Goal: Information Seeking & Learning: Learn about a topic

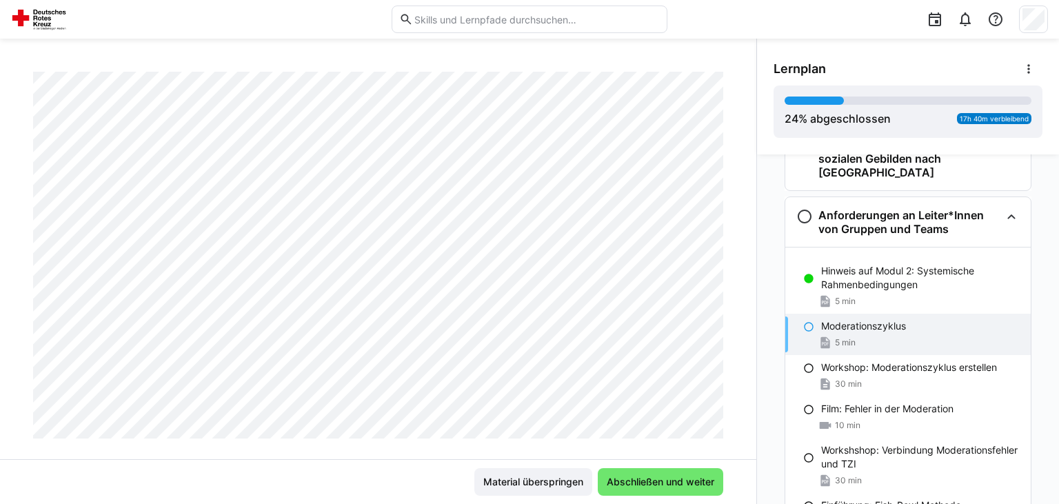
scroll to position [212, 0]
click at [686, 478] on span "Abschließen und weiter" at bounding box center [660, 482] width 112 height 14
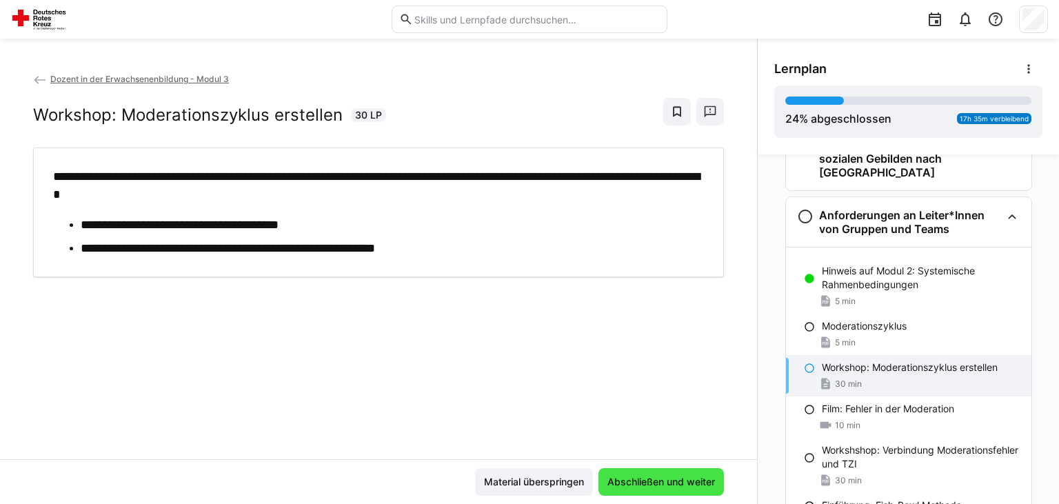
scroll to position [0, 0]
click at [686, 478] on span "Abschließen und weiter" at bounding box center [661, 482] width 112 height 14
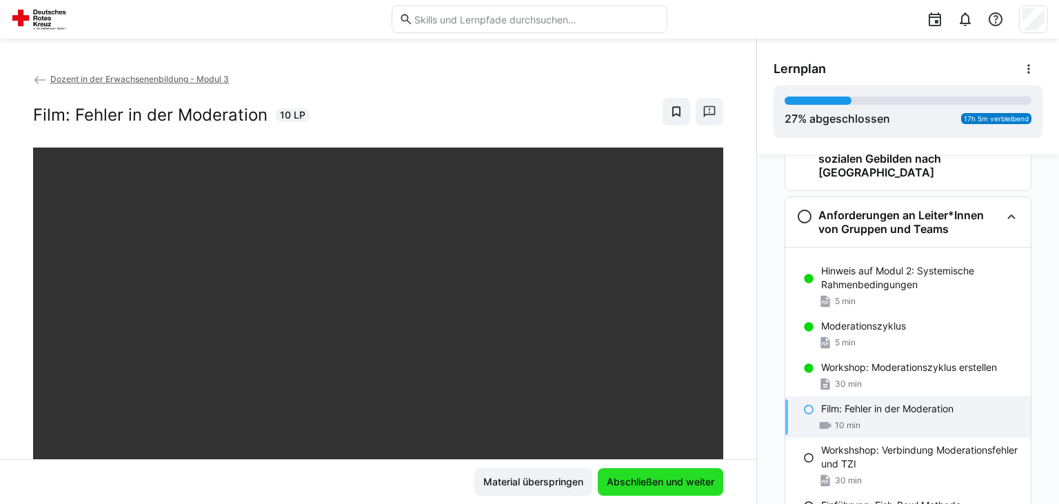
click at [686, 478] on span "Abschließen und weiter" at bounding box center [660, 482] width 112 height 14
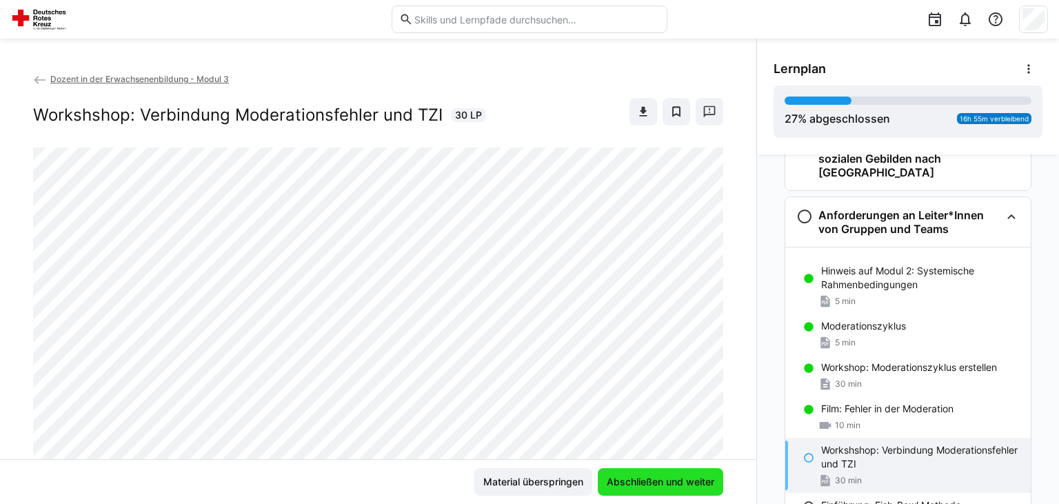
click at [686, 478] on span "Abschließen und weiter" at bounding box center [660, 482] width 112 height 14
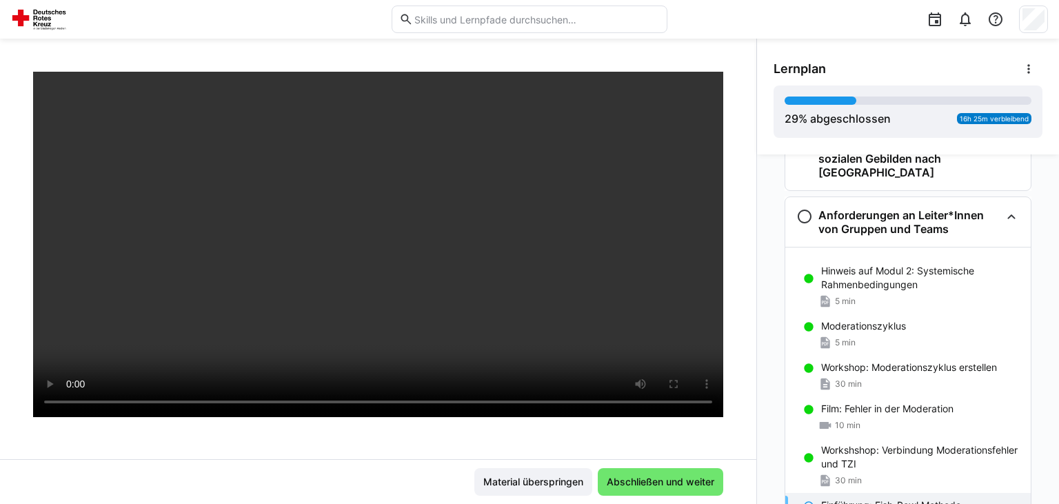
scroll to position [167, 0]
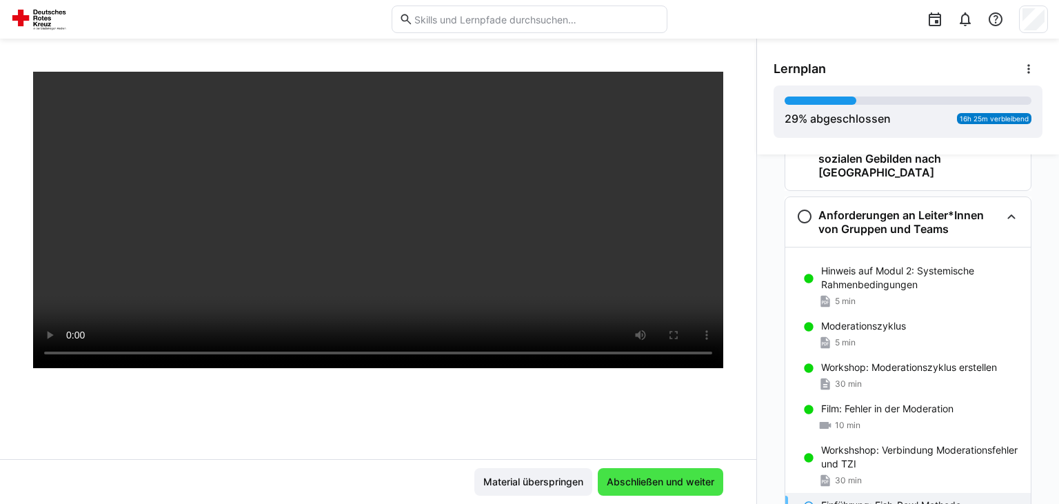
click at [649, 476] on span "Abschließen und weiter" at bounding box center [660, 482] width 112 height 14
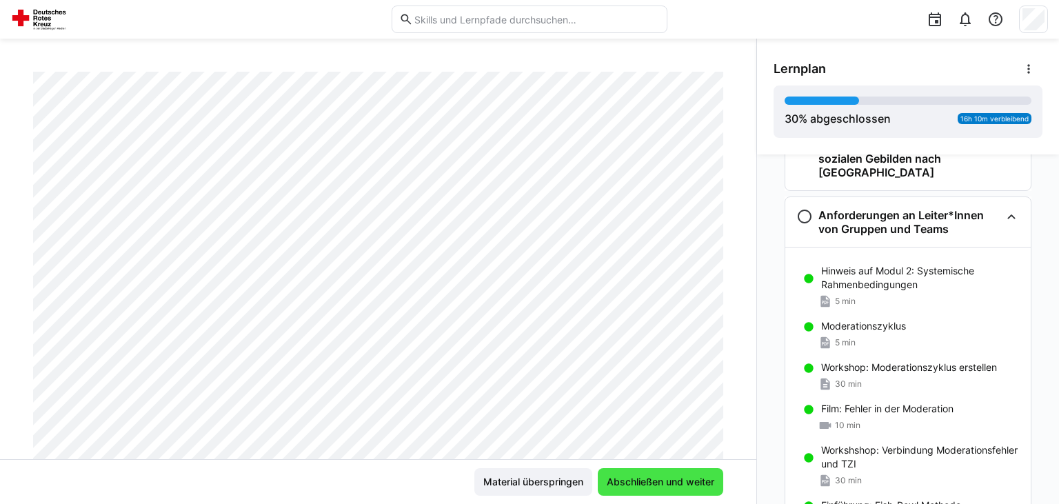
click at [649, 476] on span "Abschließen und weiter" at bounding box center [660, 482] width 112 height 14
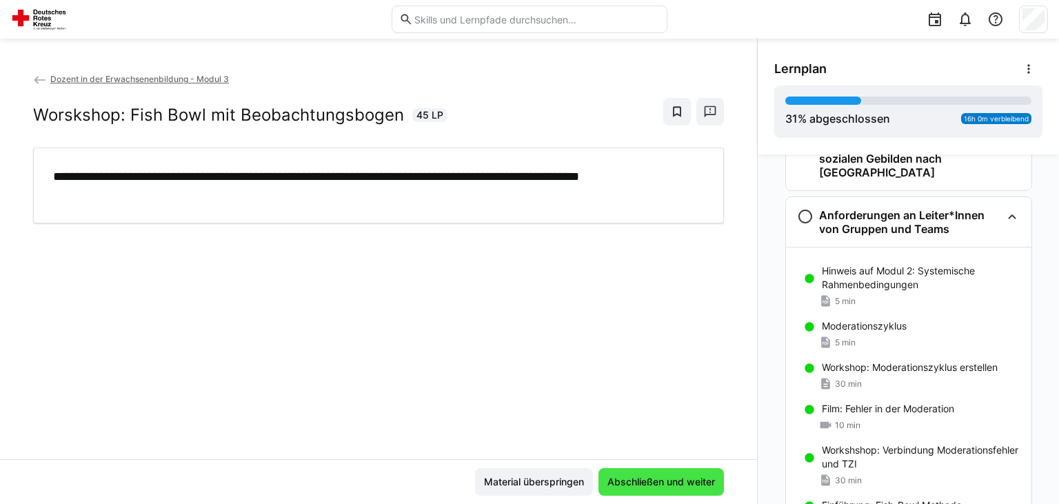
scroll to position [0, 0]
click at [649, 476] on span "Abschließen und weiter" at bounding box center [661, 482] width 112 height 14
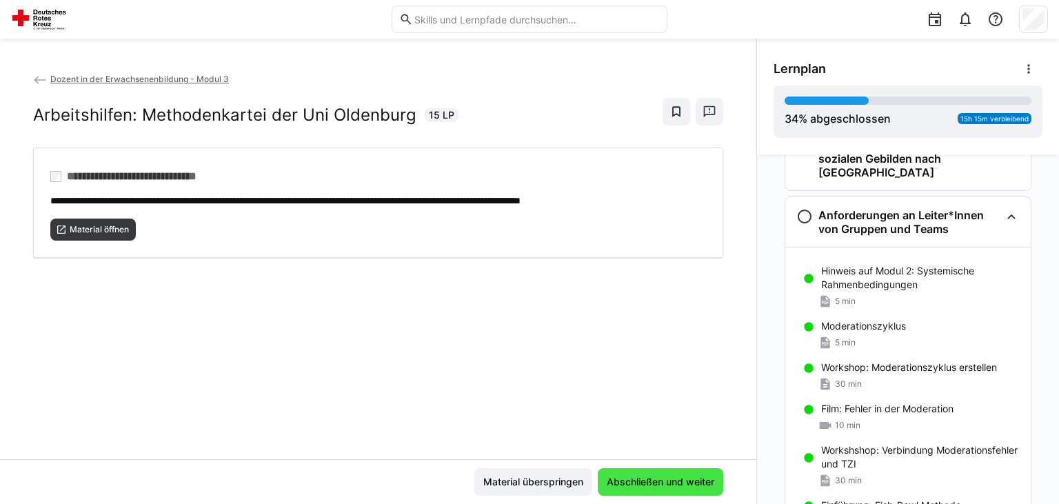
click at [649, 476] on span "Abschließen und weiter" at bounding box center [660, 482] width 112 height 14
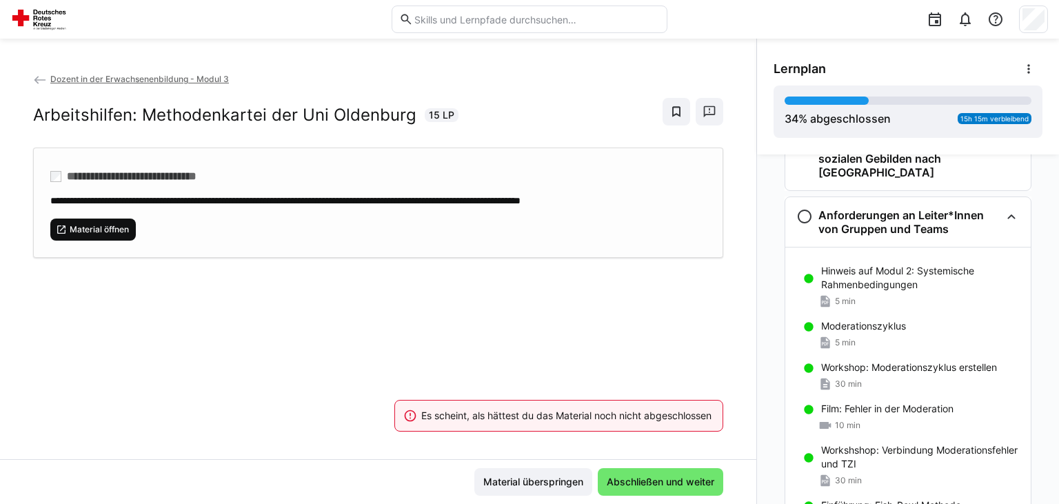
click at [68, 227] on span "Material öffnen" at bounding box center [93, 229] width 74 height 11
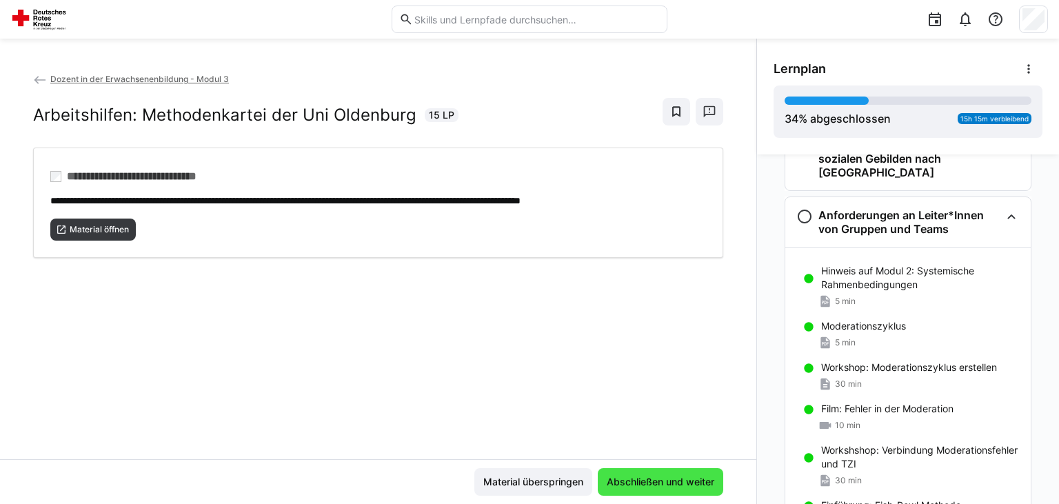
click at [642, 490] on span "Abschließen und weiter" at bounding box center [660, 482] width 125 height 28
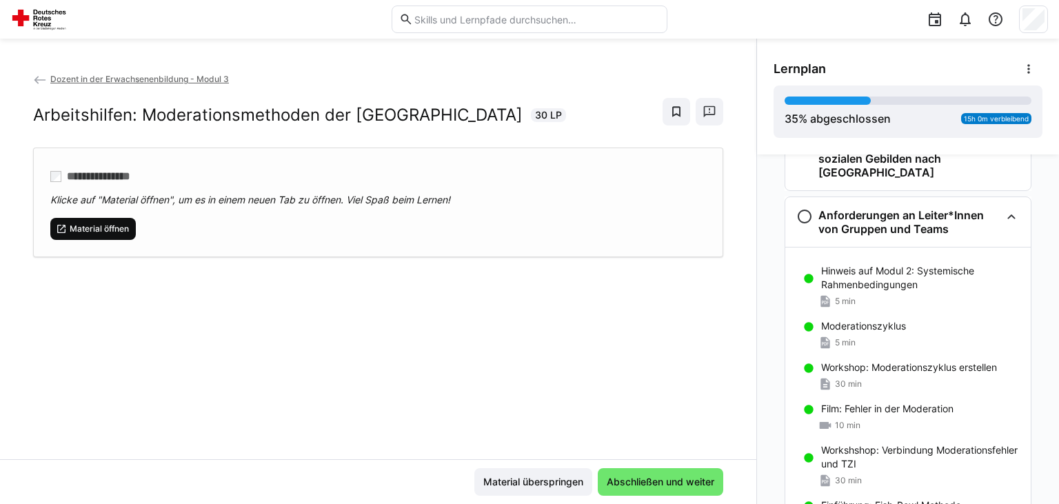
click at [77, 223] on span "Material öffnen" at bounding box center [99, 228] width 62 height 11
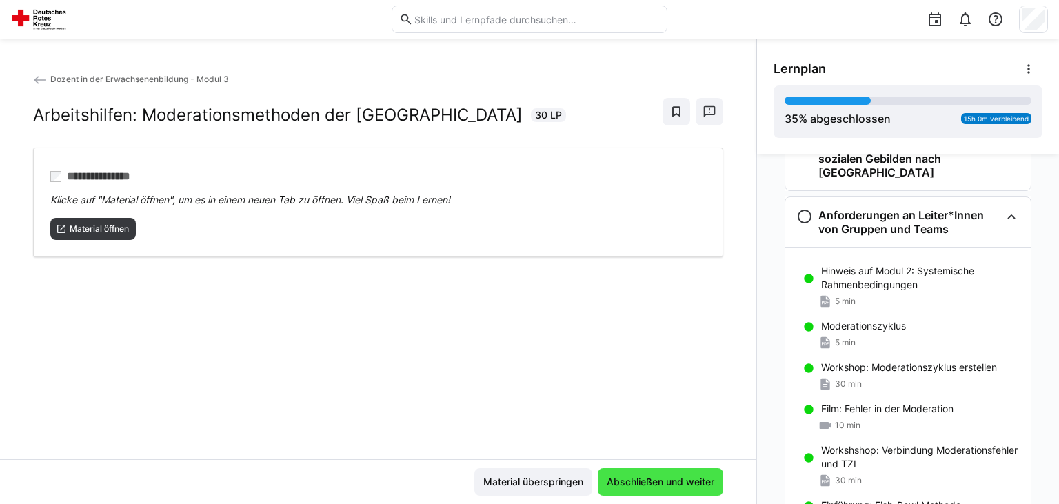
click at [677, 486] on span "Abschließen und weiter" at bounding box center [660, 482] width 112 height 14
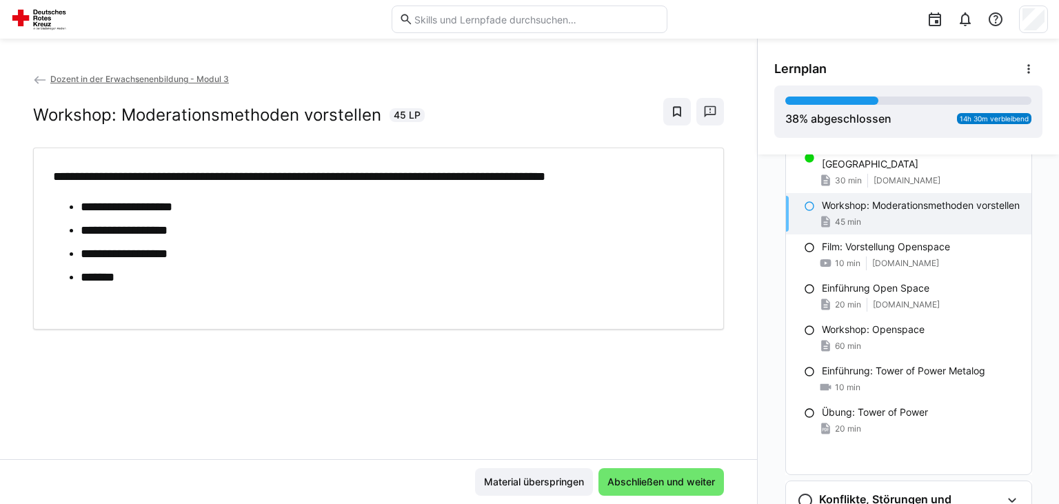
scroll to position [797, 0]
